Goal: Task Accomplishment & Management: Use online tool/utility

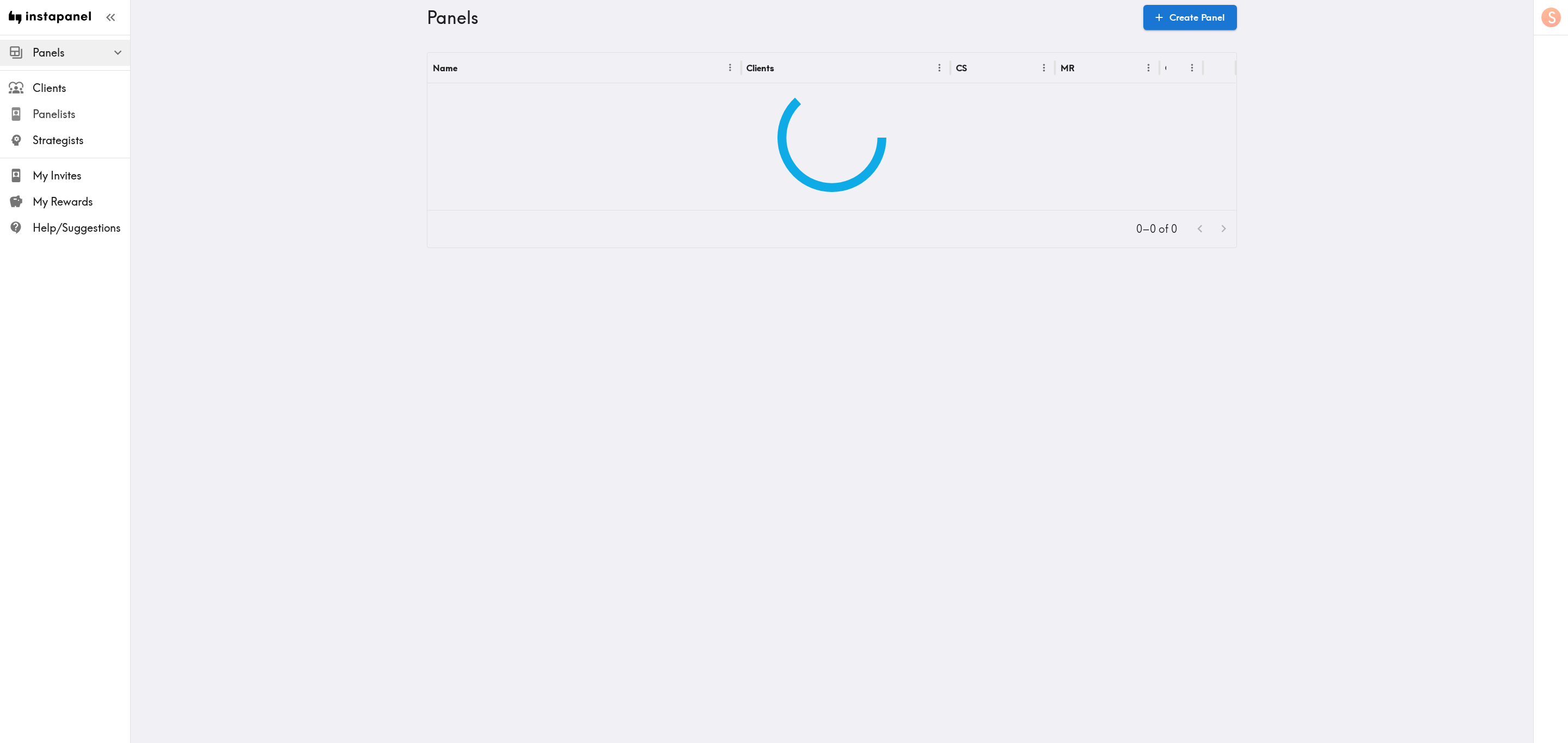
click at [67, 106] on span "Panelists" at bounding box center [81, 115] width 97 height 20
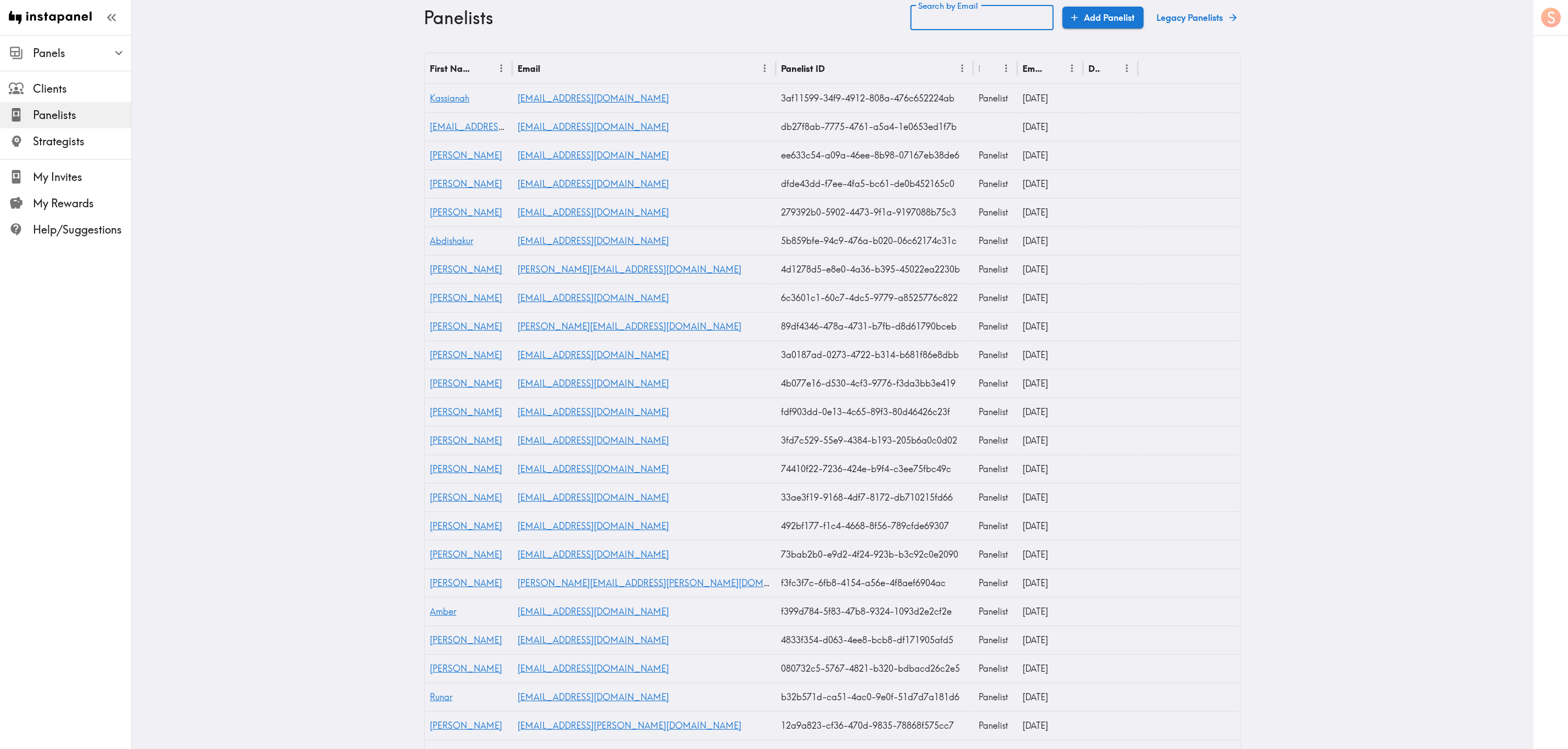
click at [940, 22] on input "Search by Email" at bounding box center [981, 18] width 143 height 25
paste input "text"
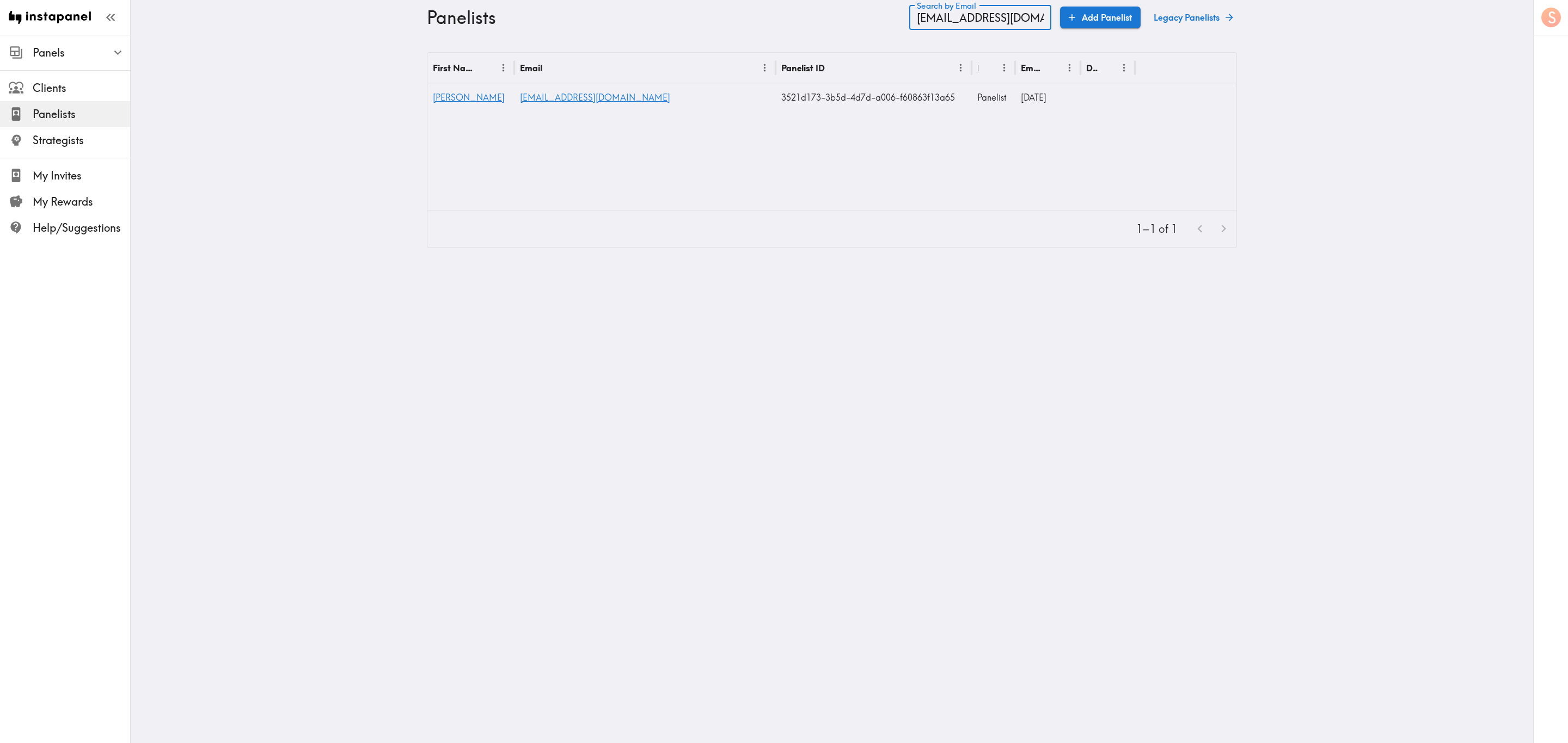
type input "[EMAIL_ADDRESS][DOMAIN_NAME]"
click at [435, 95] on span "[PERSON_NAME]" at bounding box center [468, 97] width 72 height 11
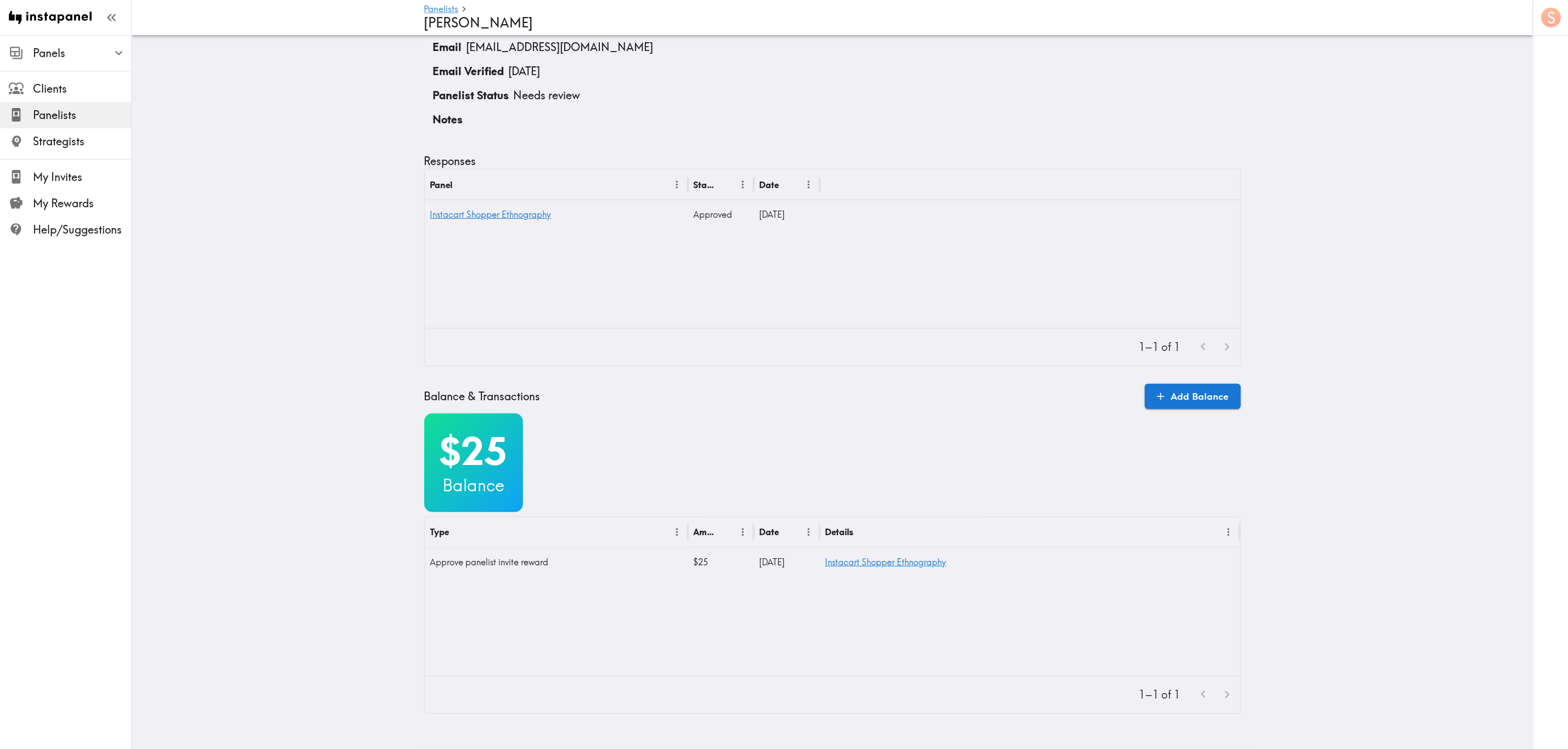
scroll to position [58, 0]
click at [73, 54] on span "Panels" at bounding box center [81, 53] width 98 height 15
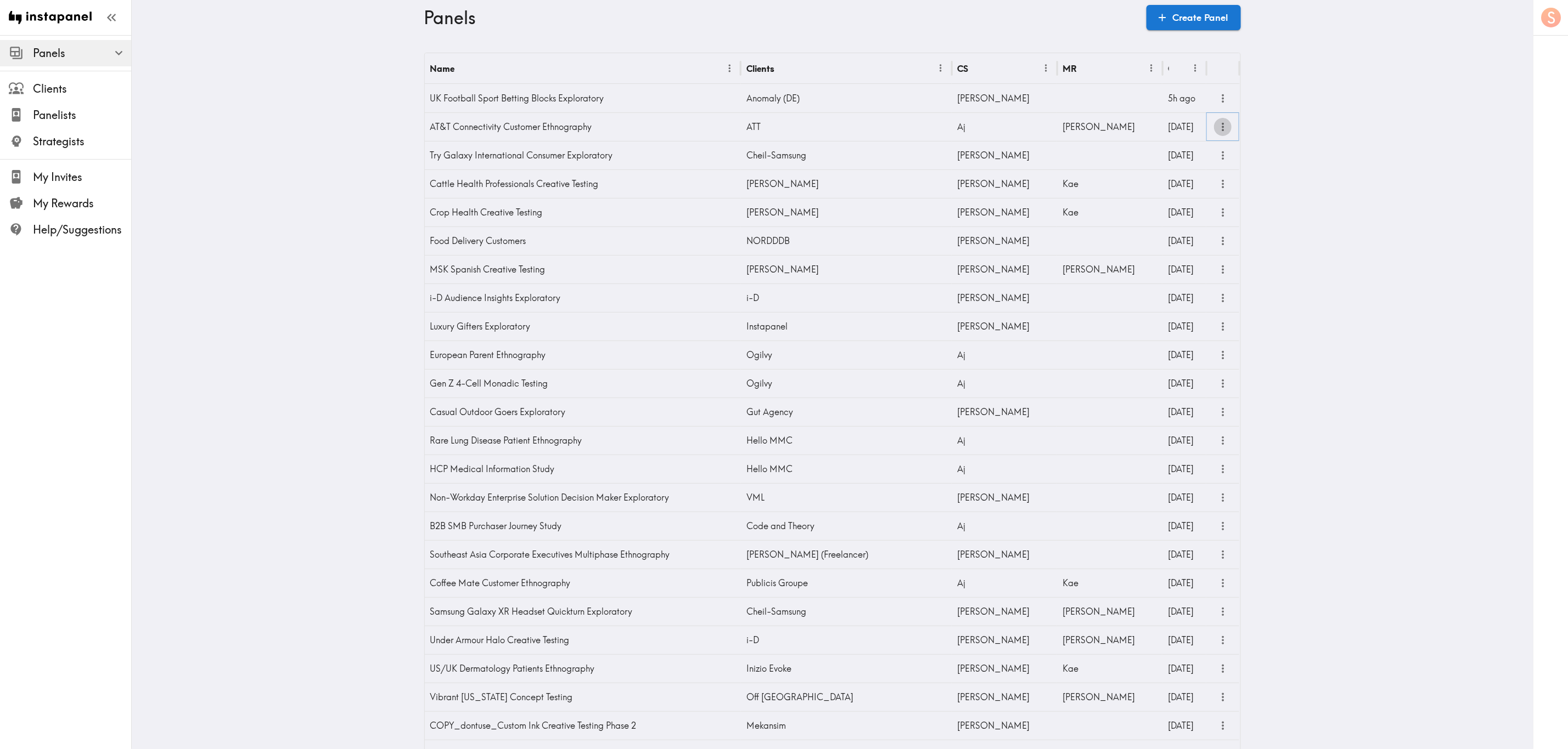
click at [948, 128] on button "more" at bounding box center [1223, 127] width 18 height 18
click at [948, 147] on li "Questionnaire" at bounding box center [1173, 151] width 107 height 22
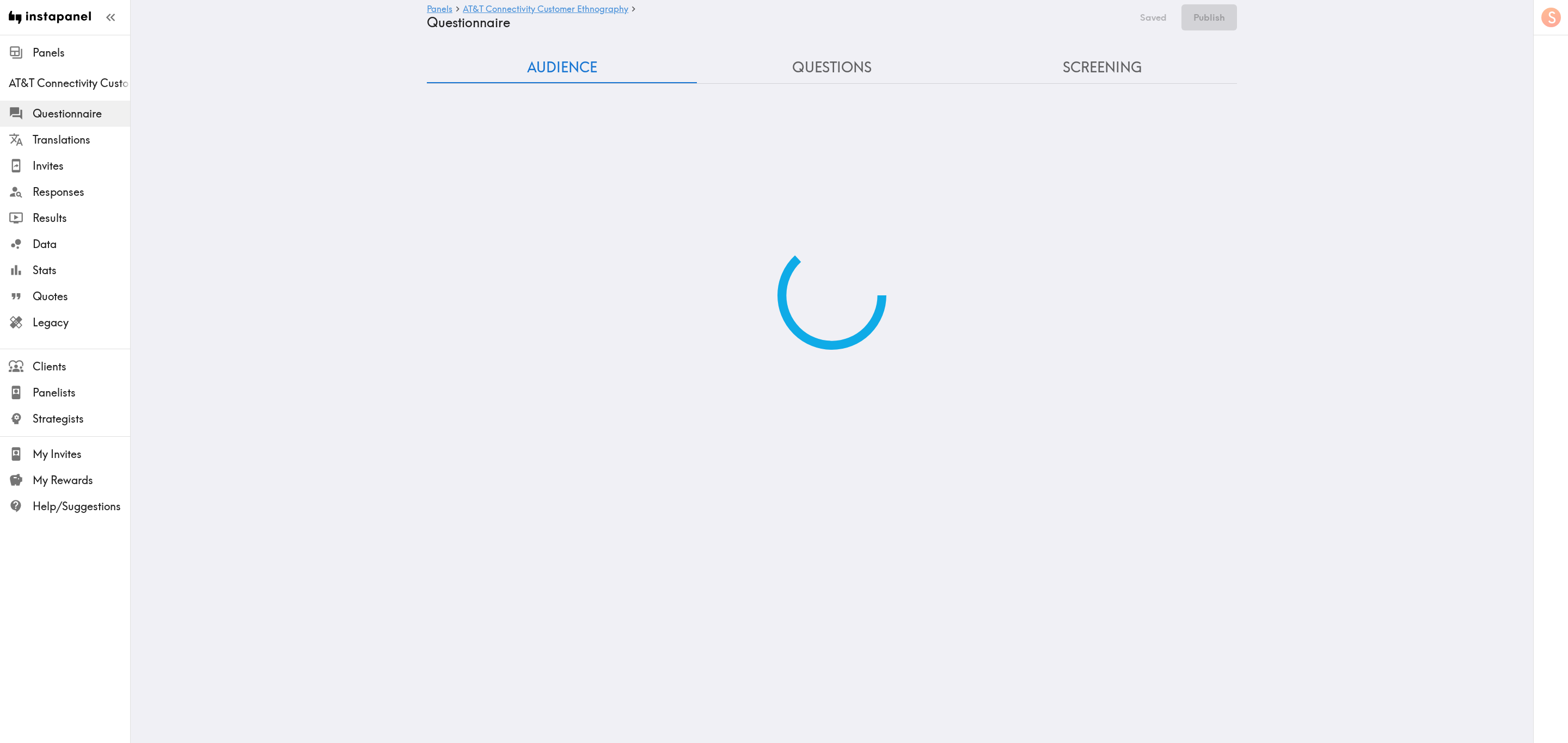
click at [789, 67] on button "Questions" at bounding box center [831, 67] width 270 height 31
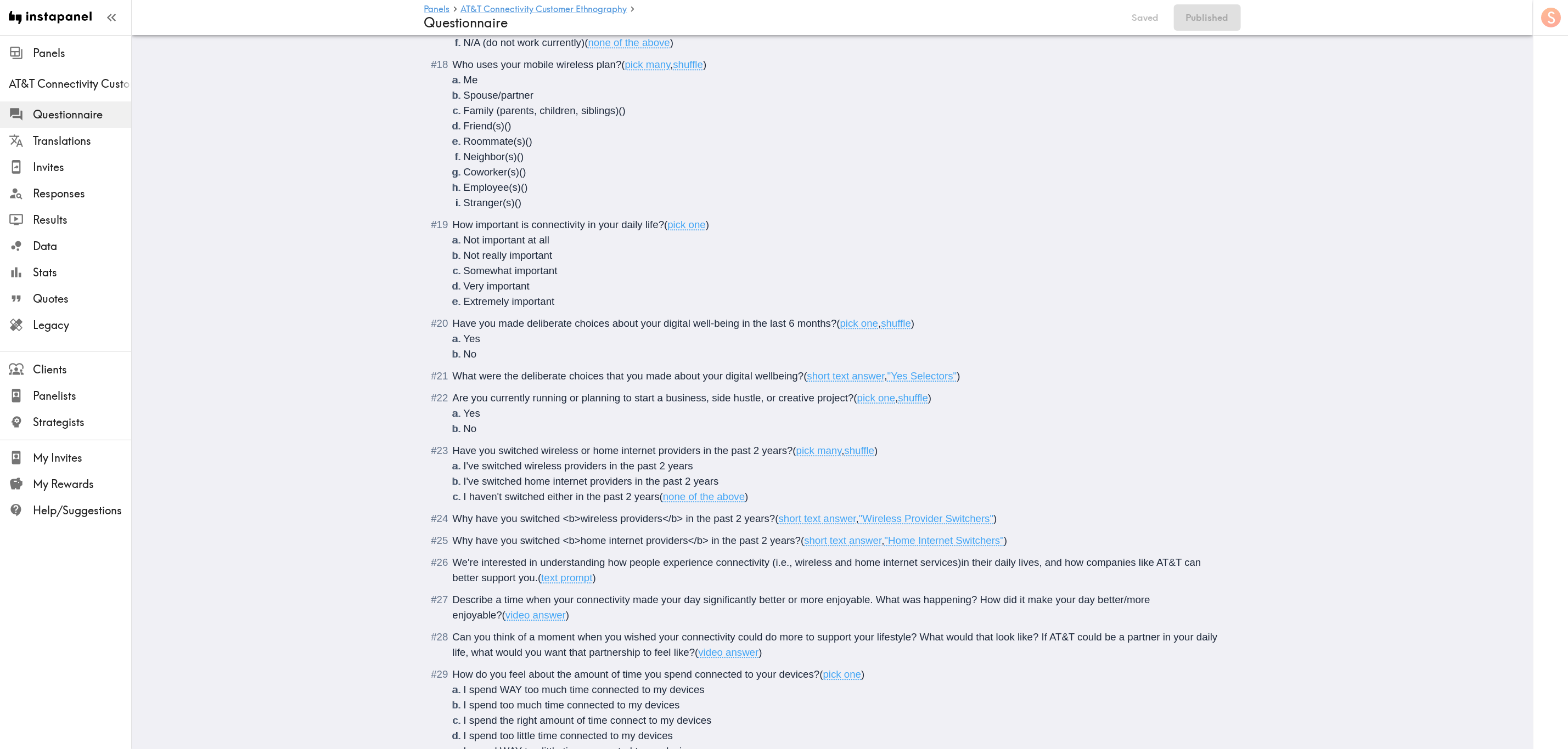
scroll to position [2386, 0]
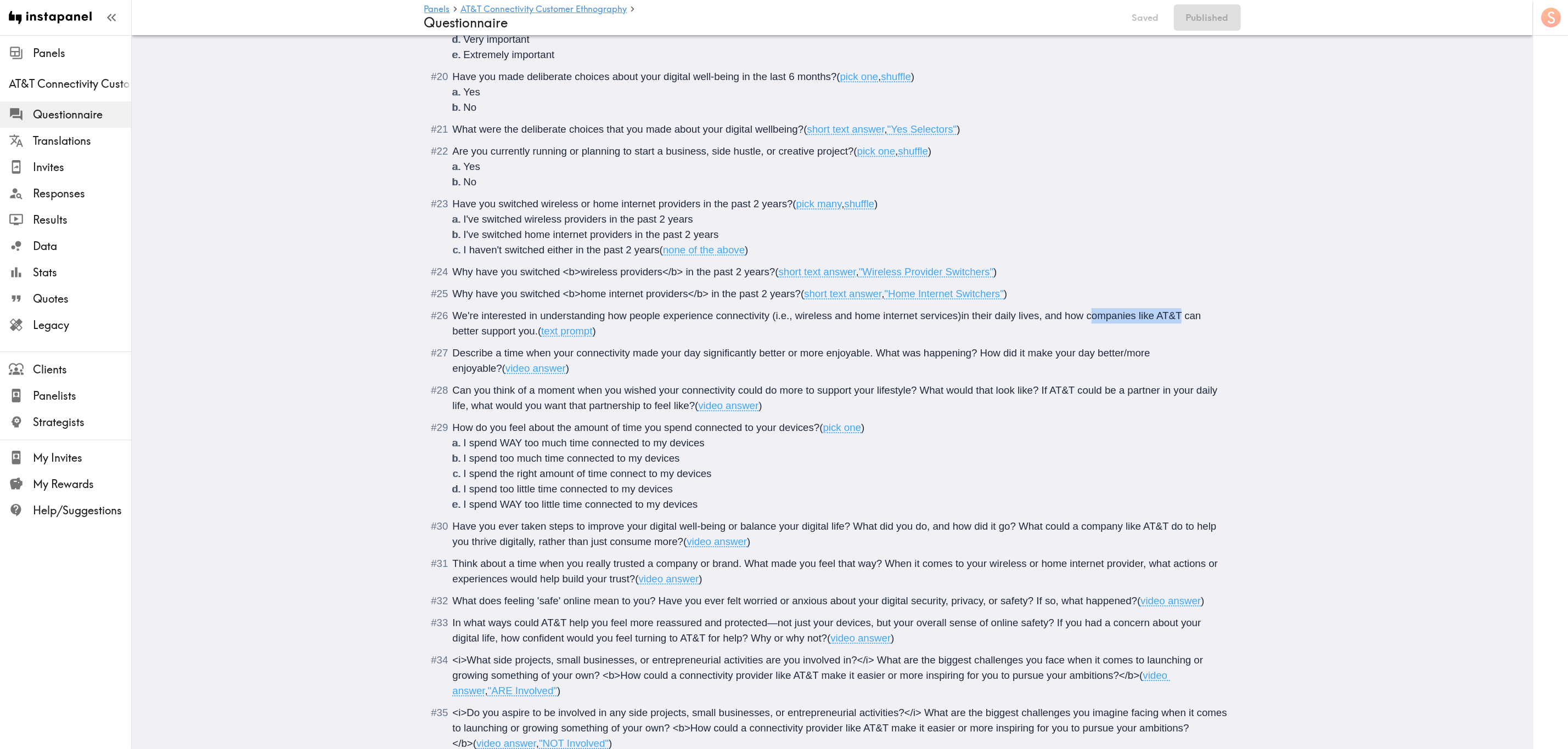
drag, startPoint x: 1083, startPoint y: 315, endPoint x: 1175, endPoint y: 316, distance: 92.0
click at [948, 316] on span "We're interested in understanding how people experience connectivity (i.e., wir…" at bounding box center [828, 323] width 751 height 27
drag, startPoint x: 1107, startPoint y: 318, endPoint x: 1083, endPoint y: 316, distance: 24.1
click at [948, 316] on span "We're interested in understanding how people experience connectivity (i.e., wir…" at bounding box center [832, 323] width 758 height 27
drag, startPoint x: 1220, startPoint y: 319, endPoint x: 1178, endPoint y: 316, distance: 42.1
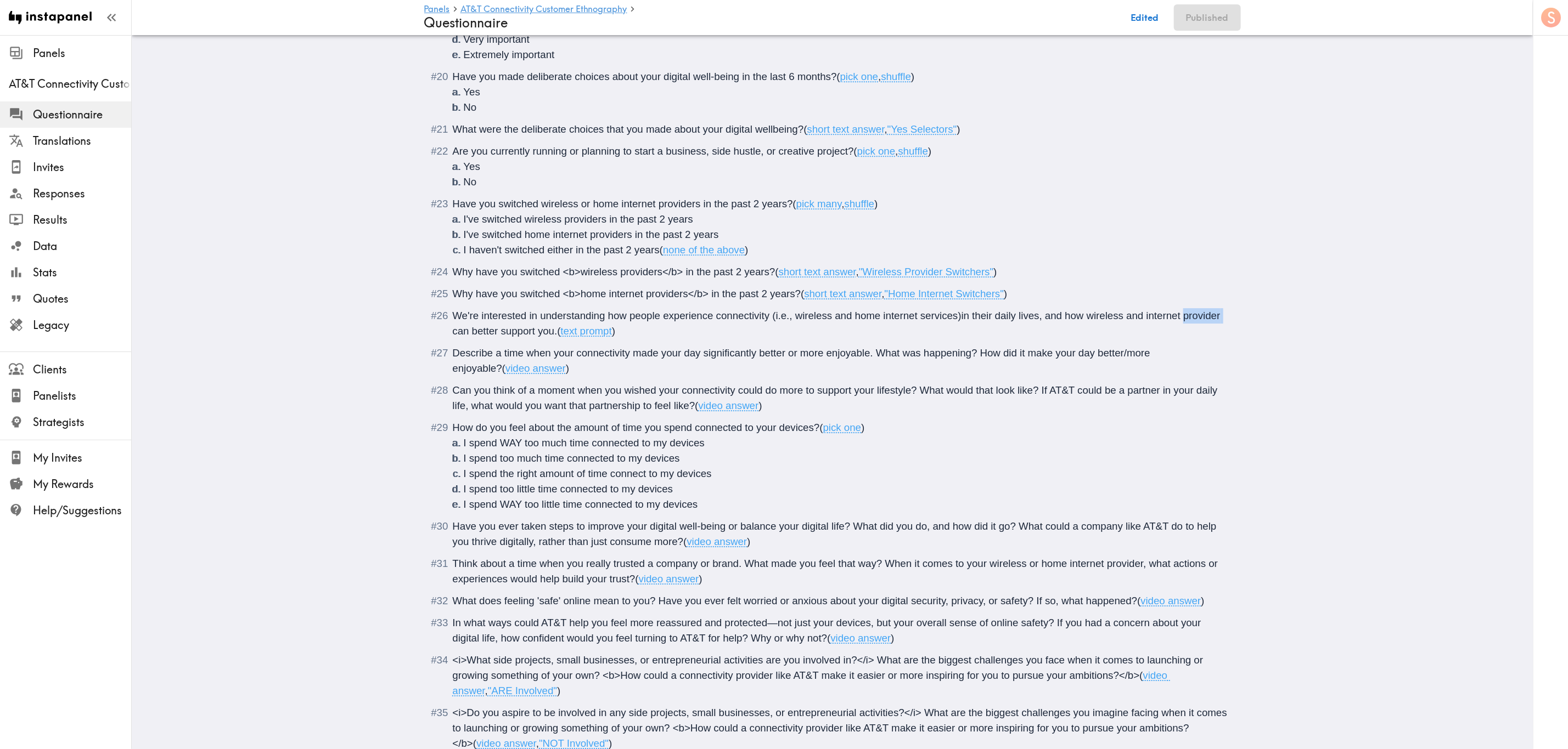
click at [948, 316] on div "We're interested in understanding how people experience connectivity (i.e., wir…" at bounding box center [841, 323] width 775 height 31
click at [948, 319] on span "We're interested in understanding how people experience connectivity (i.e., wir…" at bounding box center [838, 323] width 770 height 27
drag, startPoint x: 1069, startPoint y: 391, endPoint x: 1046, endPoint y: 391, distance: 23.0
click at [948, 391] on span "Can you think of a moment when you wished your connectivity could do more to su…" at bounding box center [836, 398] width 768 height 27
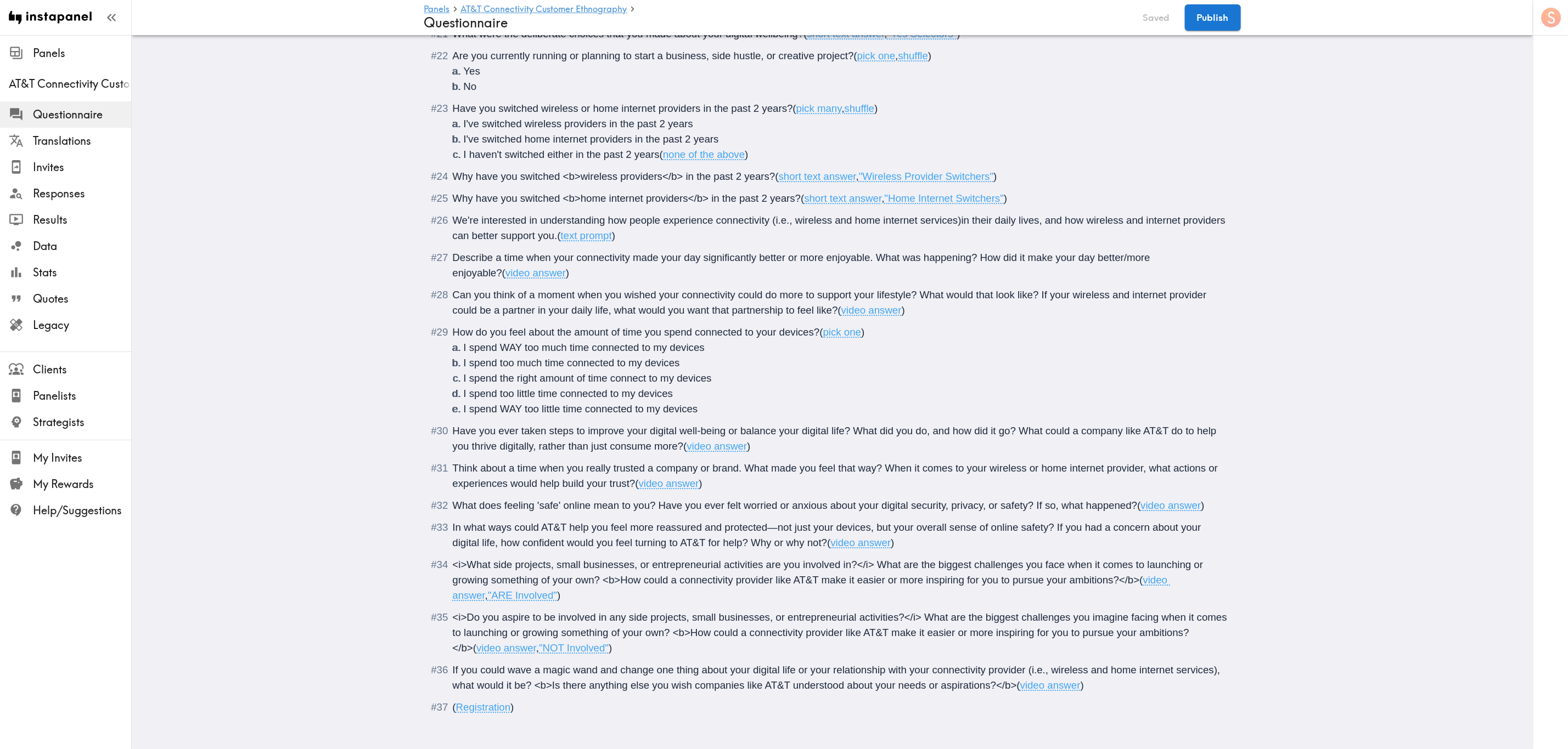
scroll to position [2498, 0]
drag, startPoint x: 1162, startPoint y: 412, endPoint x: 1068, endPoint y: 418, distance: 94.2
click at [948, 422] on span "Have you ever taken steps to improve your digital well-being or balance your di…" at bounding box center [836, 435] width 767 height 27
drag, startPoint x: 560, startPoint y: 510, endPoint x: 534, endPoint y: 509, distance: 26.0
click at [534, 453] on span "In what ways could AT&T help you feel more reassured and protected—not just you…" at bounding box center [828, 531] width 751 height 27
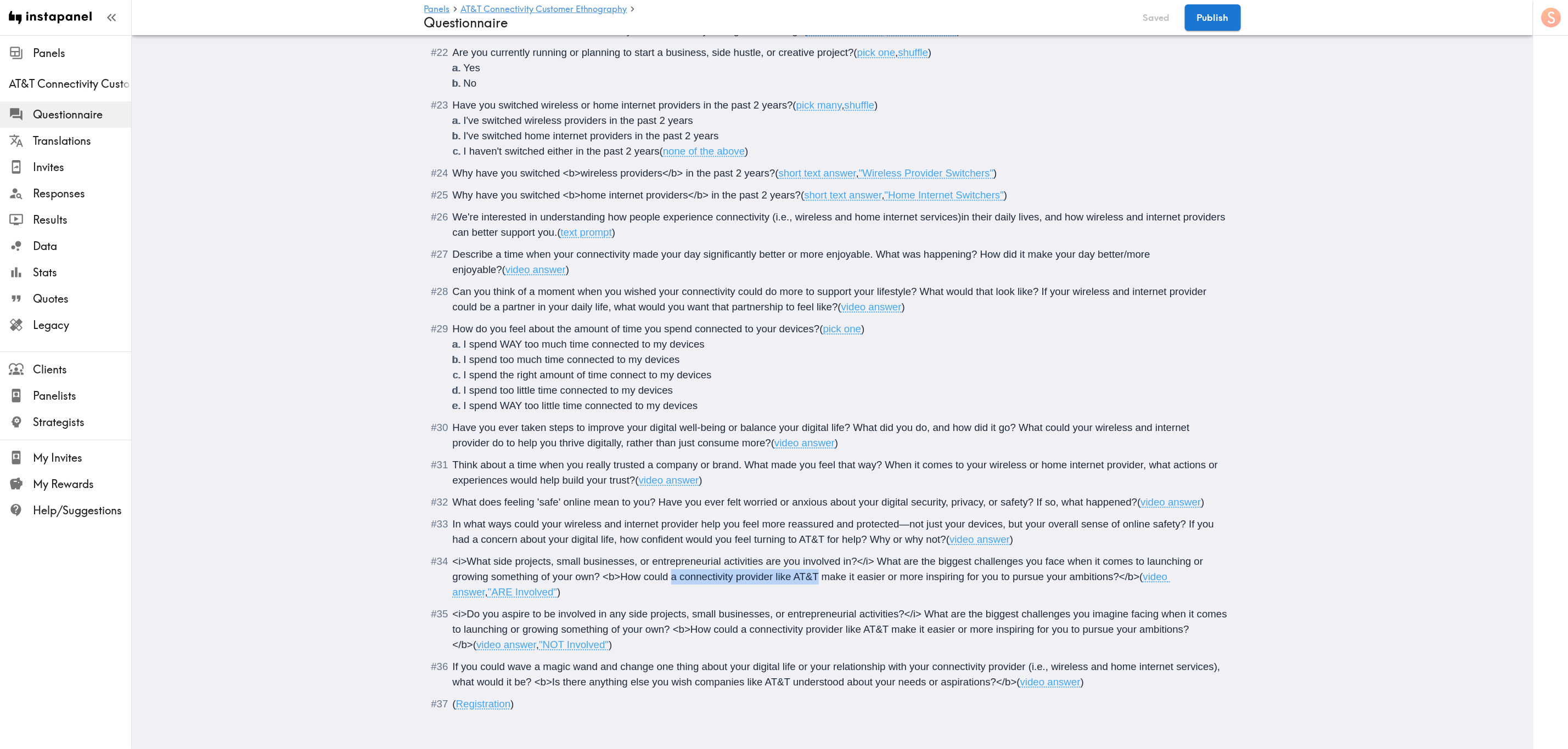
drag, startPoint x: 811, startPoint y: 565, endPoint x: 666, endPoint y: 565, distance: 145.0
click at [666, 453] on span "<i>What side projects, small businesses, or entrepreneurial activities are you …" at bounding box center [830, 569] width 753 height 27
drag, startPoint x: 882, startPoint y: 618, endPoint x: 736, endPoint y: 613, distance: 146.1
click at [736, 453] on span "<i>Do you aspire to be involved in any side projects, small businesses, or entr…" at bounding box center [841, 629] width 778 height 42
drag, startPoint x: 783, startPoint y: 670, endPoint x: 691, endPoint y: 672, distance: 92.0
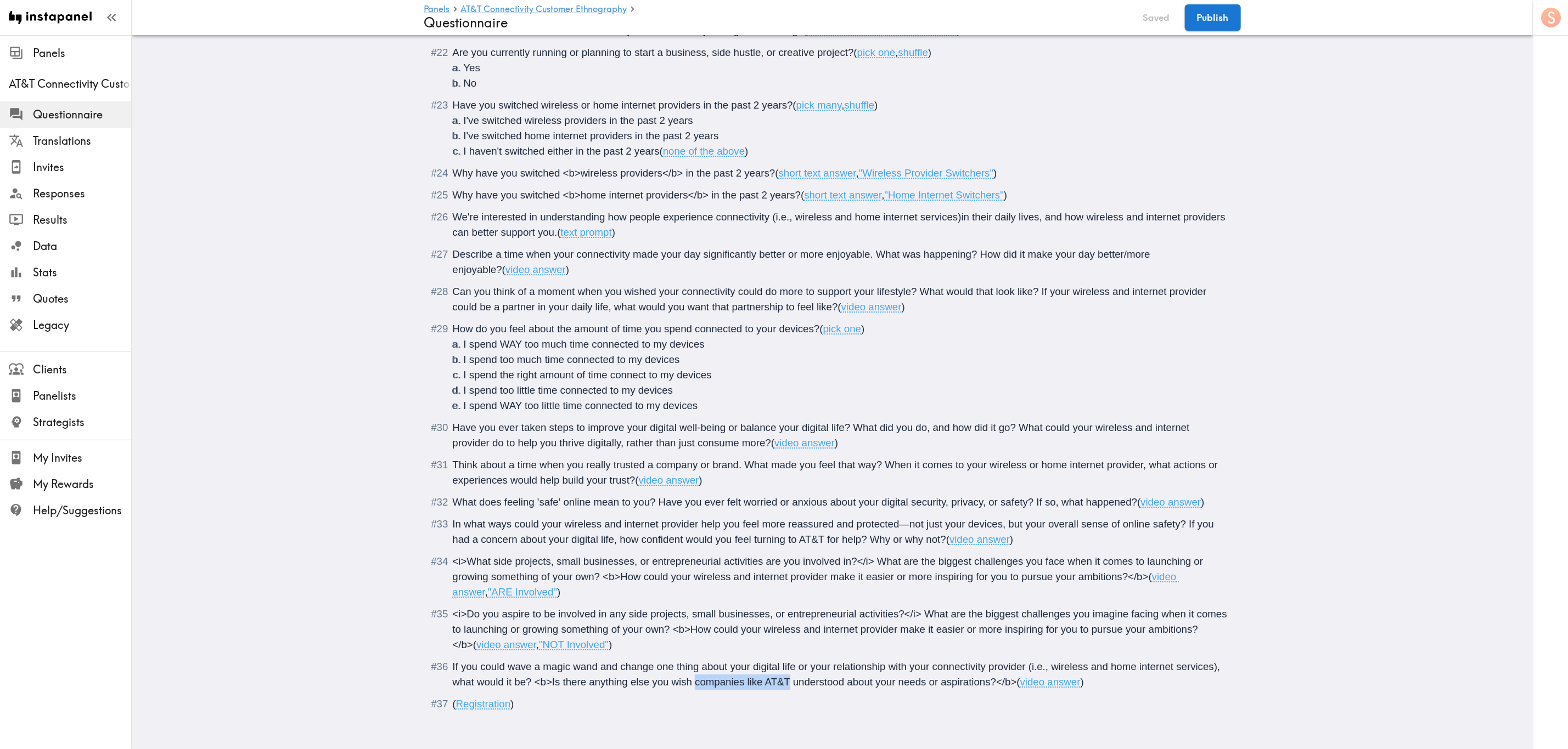
click at [691, 453] on span "If you could wave a magic wand and change one thing about your digital life or …" at bounding box center [838, 675] width 770 height 27
click at [758, 453] on span "If you could wave a magic wand and change one thing about your digital life or …" at bounding box center [838, 675] width 770 height 27
drag, startPoint x: 816, startPoint y: 526, endPoint x: 791, endPoint y: 531, distance: 25.5
click at [791, 453] on span "In what ways could your wireless and internet provider help you feel more reass…" at bounding box center [835, 531] width 764 height 27
click at [948, 453] on span "In what ways could your wireless and internet provider help you feel more reass…" at bounding box center [835, 531] width 764 height 27
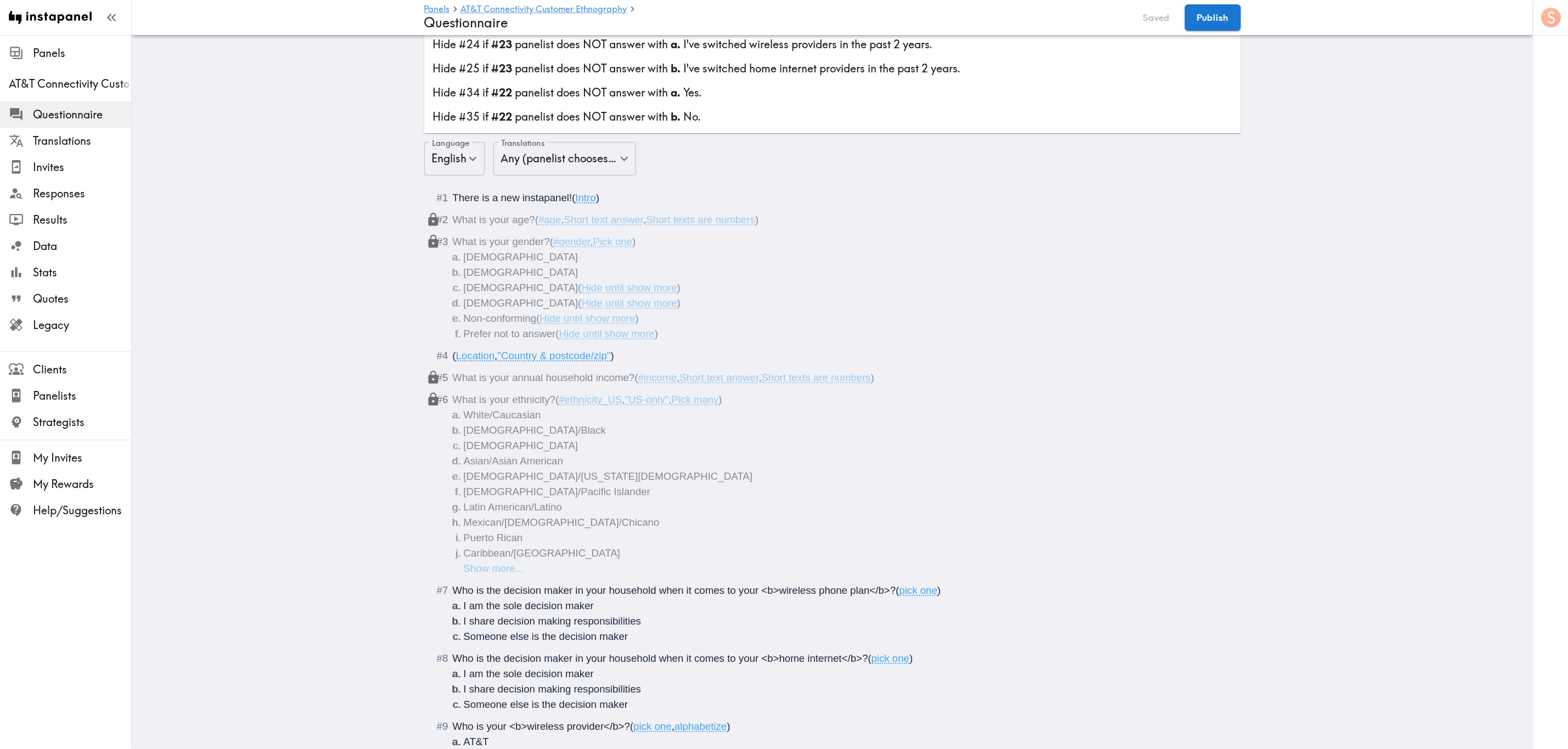
scroll to position [0, 0]
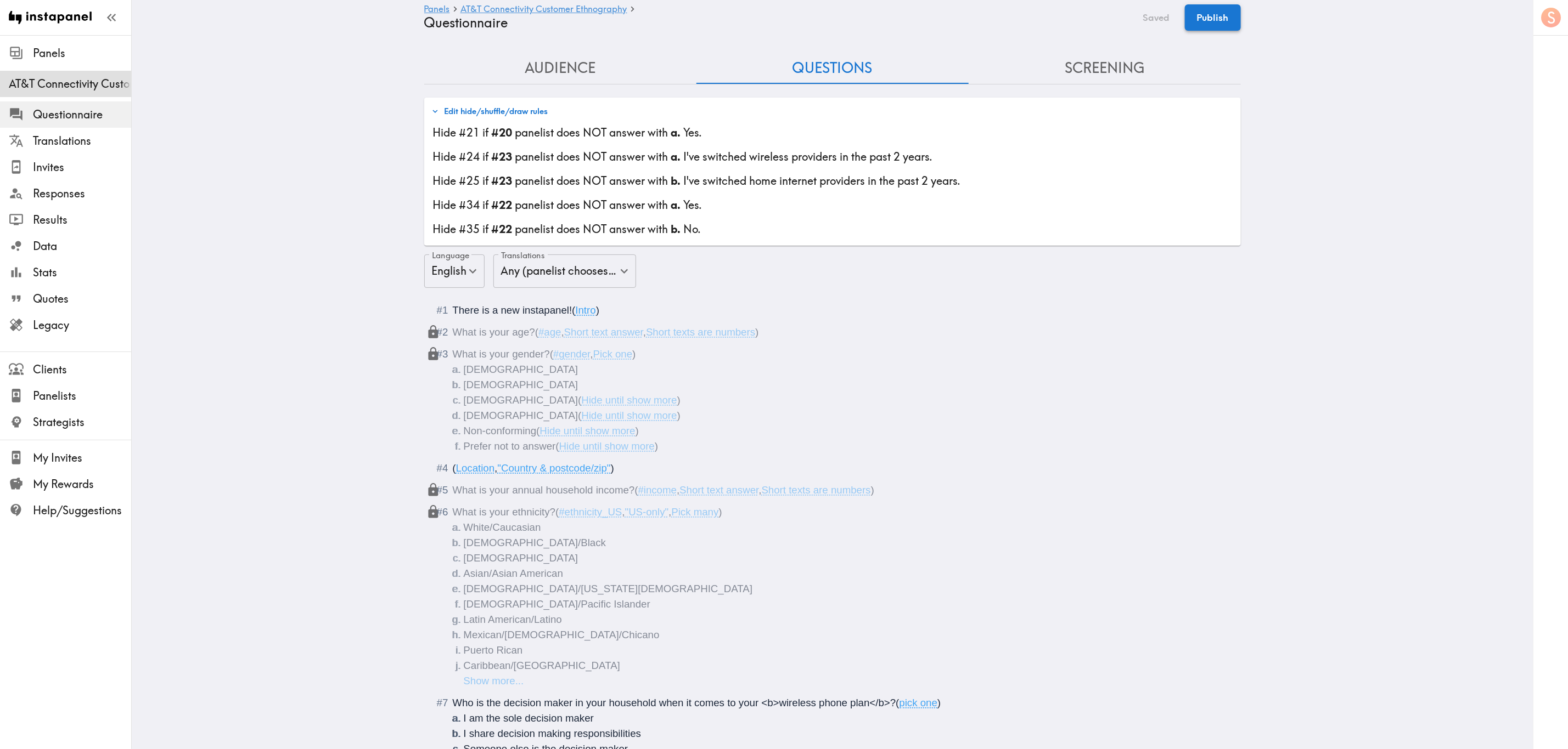
click at [948, 20] on button "Publish" at bounding box center [1212, 17] width 56 height 26
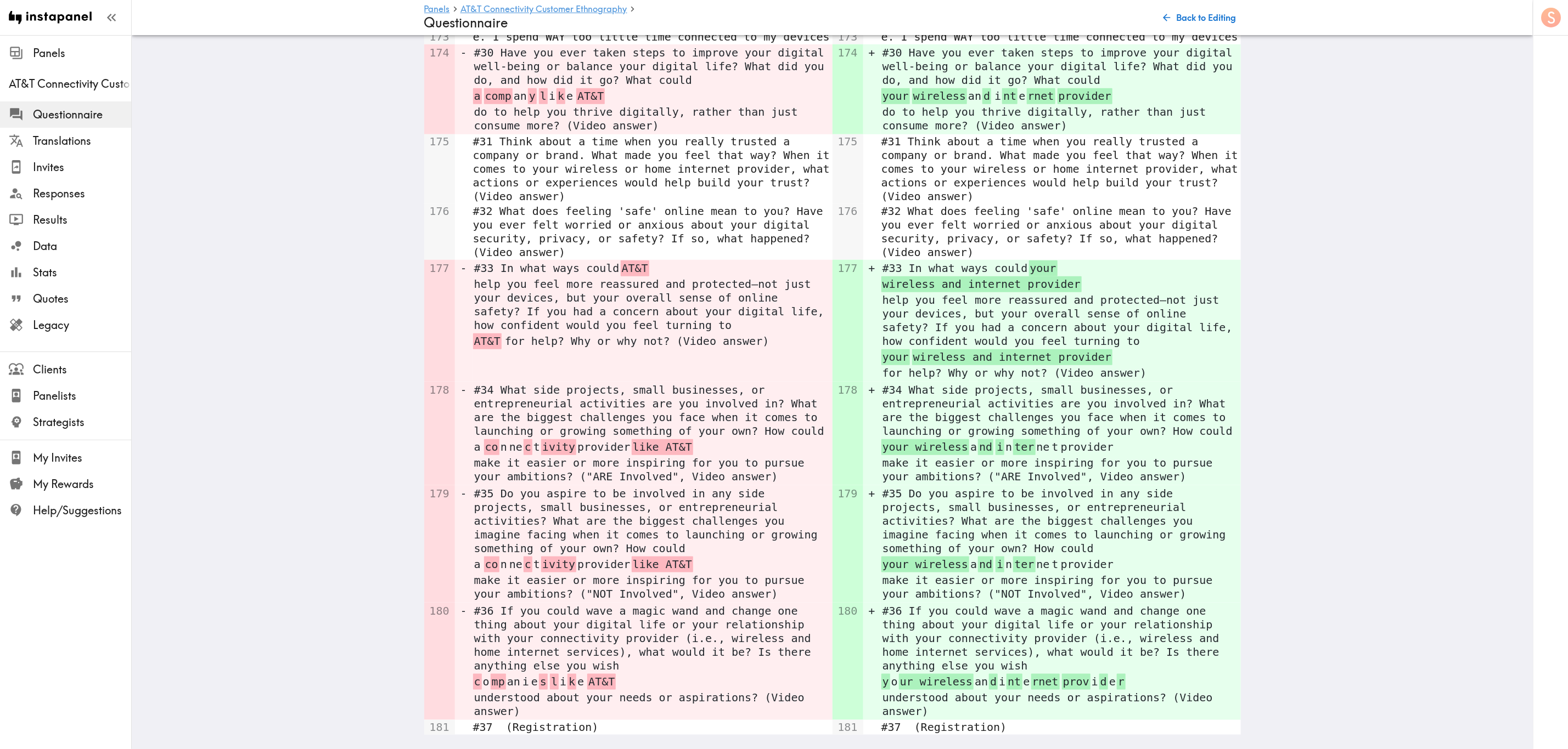
scroll to position [711, 0]
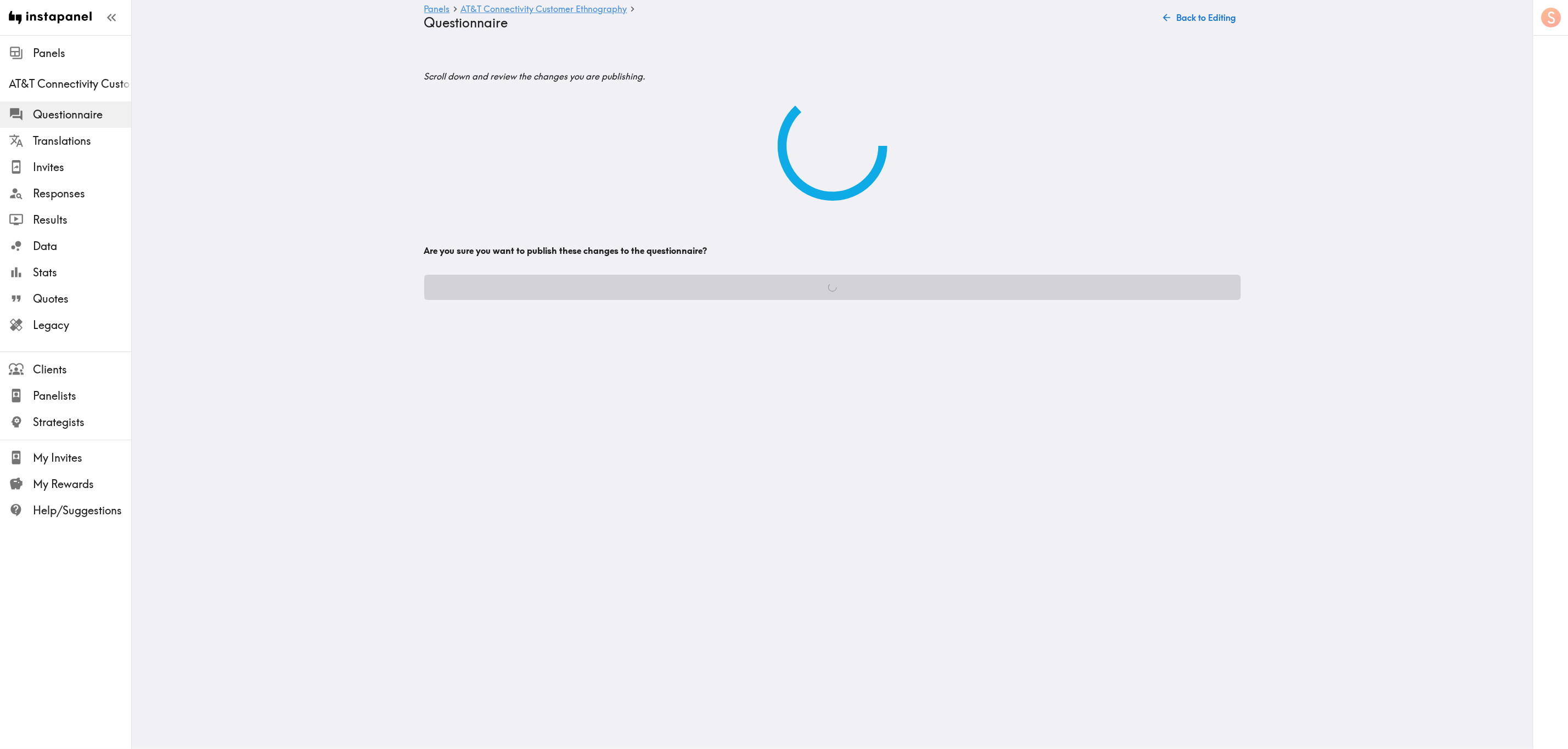
scroll to position [0, 0]
